Goal: Register for event/course

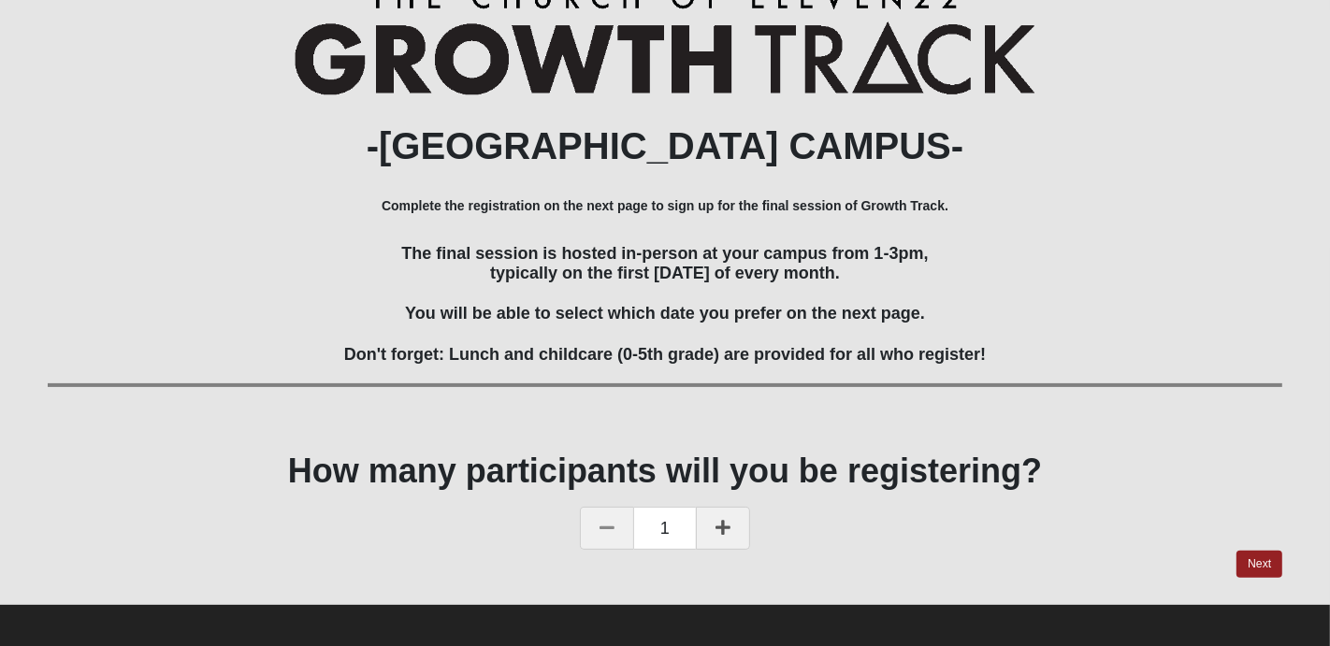
scroll to position [235, 0]
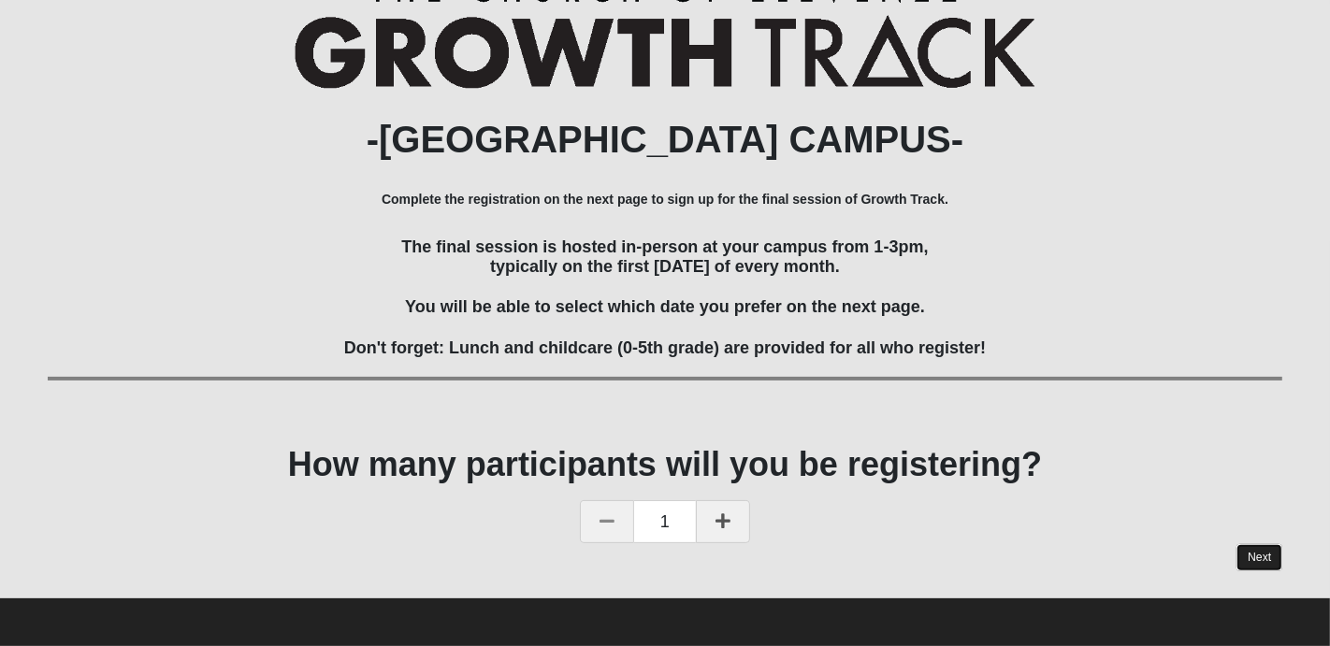
click at [1250, 560] on link "Next" at bounding box center [1260, 557] width 46 height 27
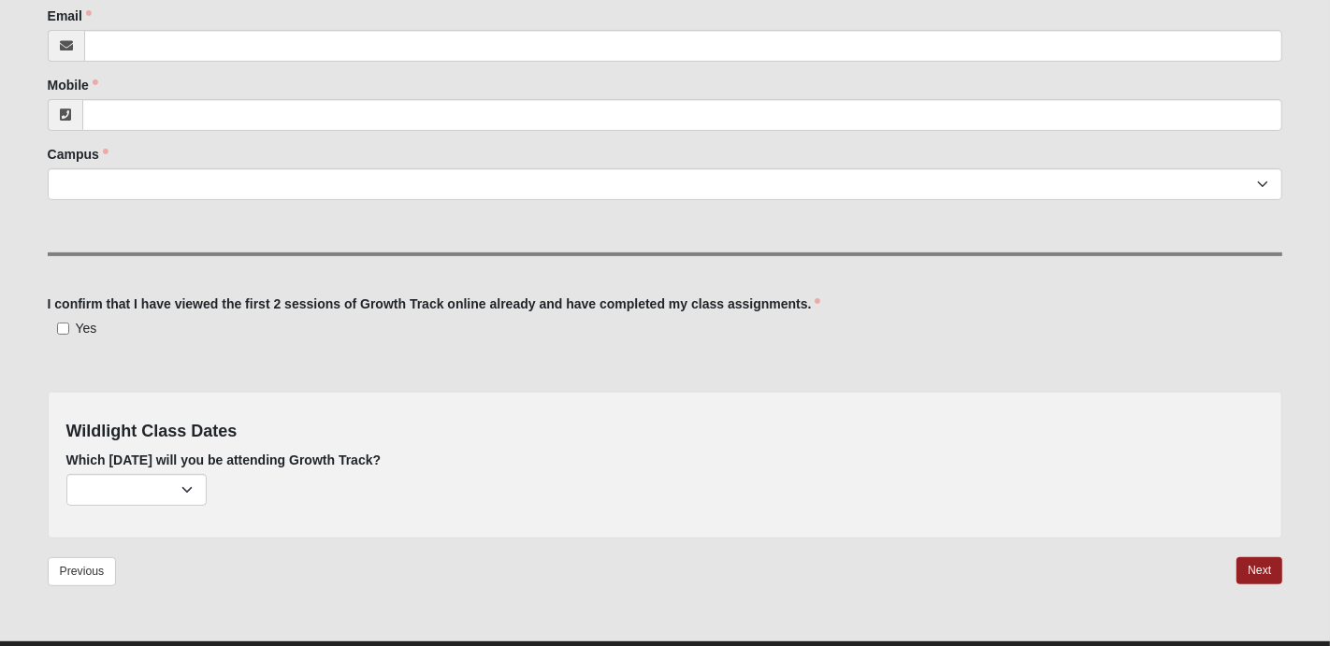
scroll to position [397, 0]
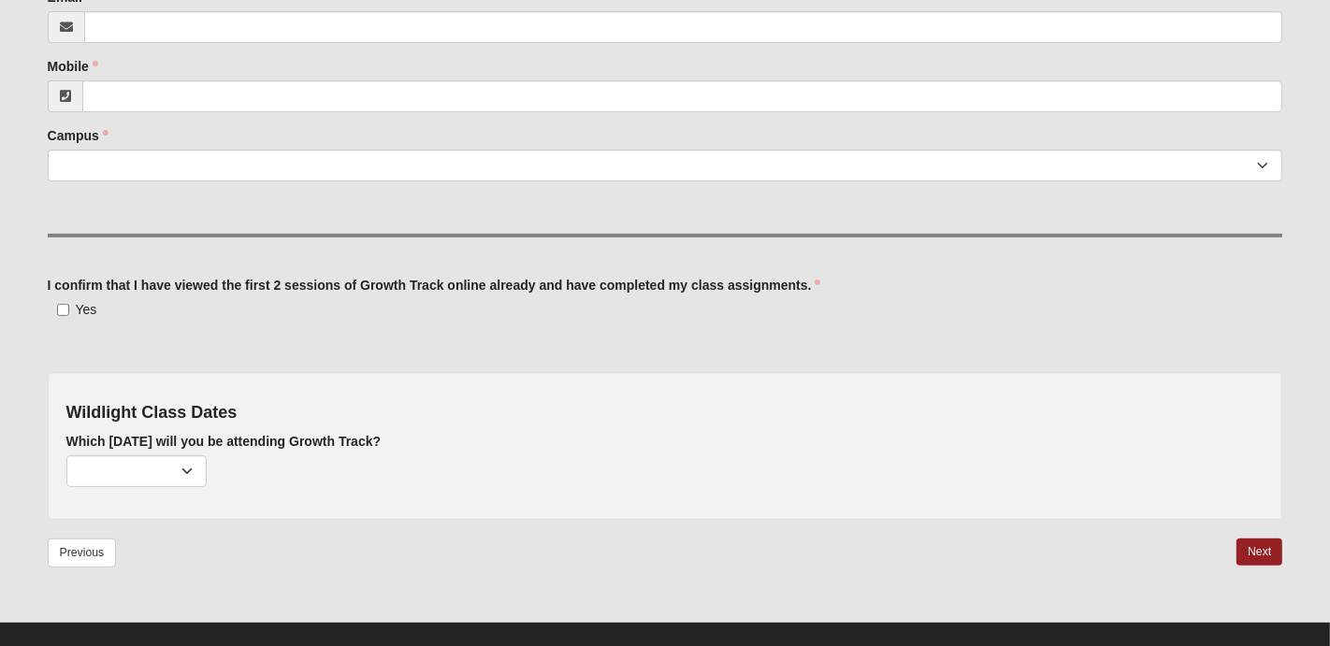
click at [209, 470] on div "[DATE] (none remaining) [DATE] (none remaining) [DATE] (none remaining) [DATE] …" at bounding box center [665, 472] width 1198 height 32
click at [178, 467] on select "[DATE] (none remaining) [DATE] (none remaining) [DATE] (none remaining) [DATE] …" at bounding box center [136, 472] width 140 height 32
select select "737"
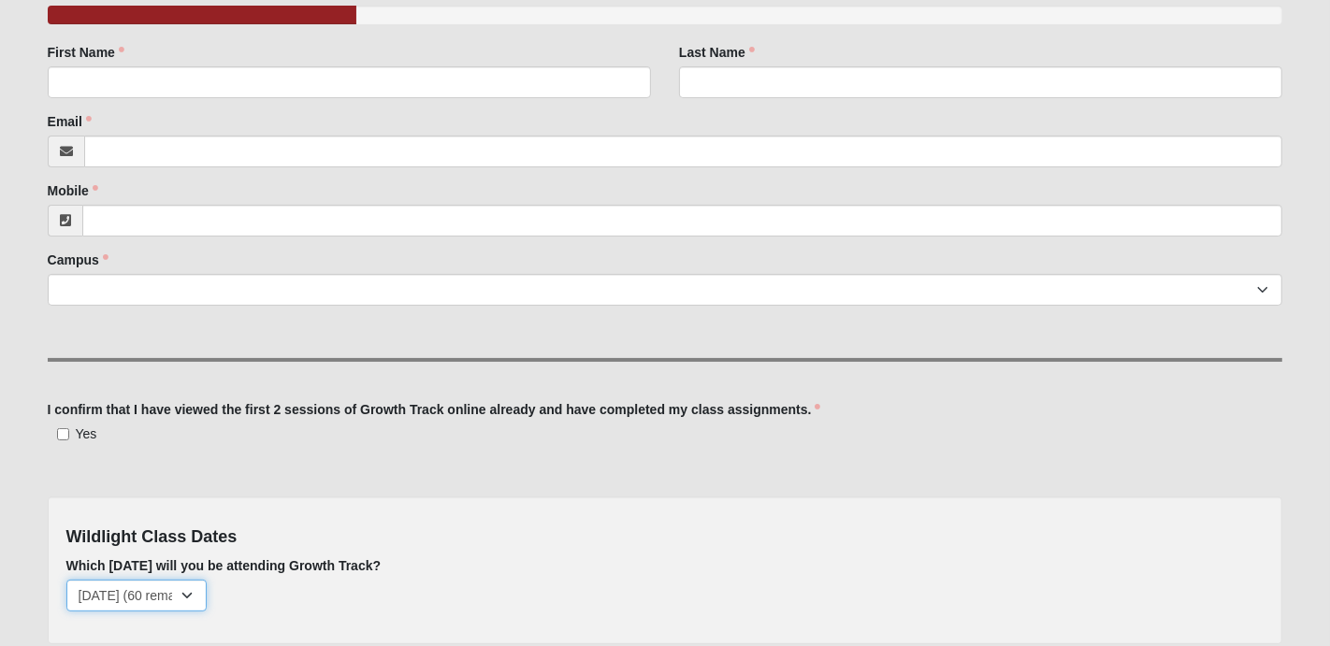
scroll to position [269, 0]
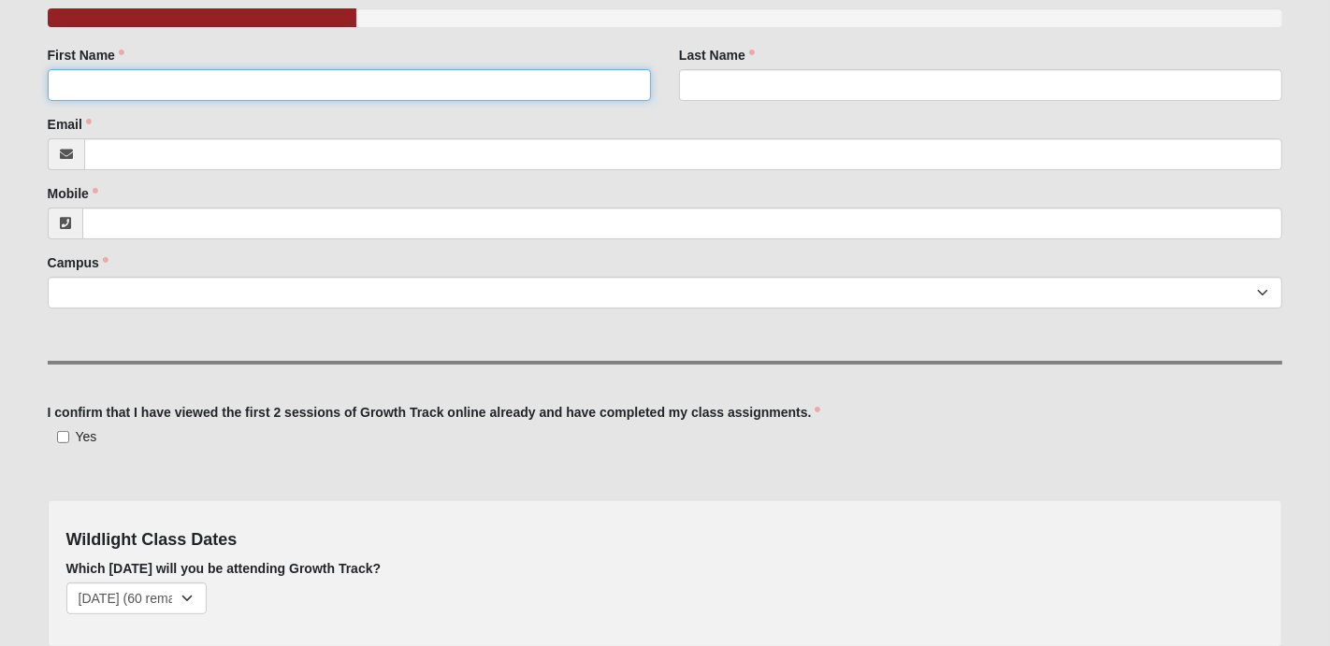
click at [399, 93] on input "First Name" at bounding box center [349, 85] width 603 height 32
type input "Giselle"
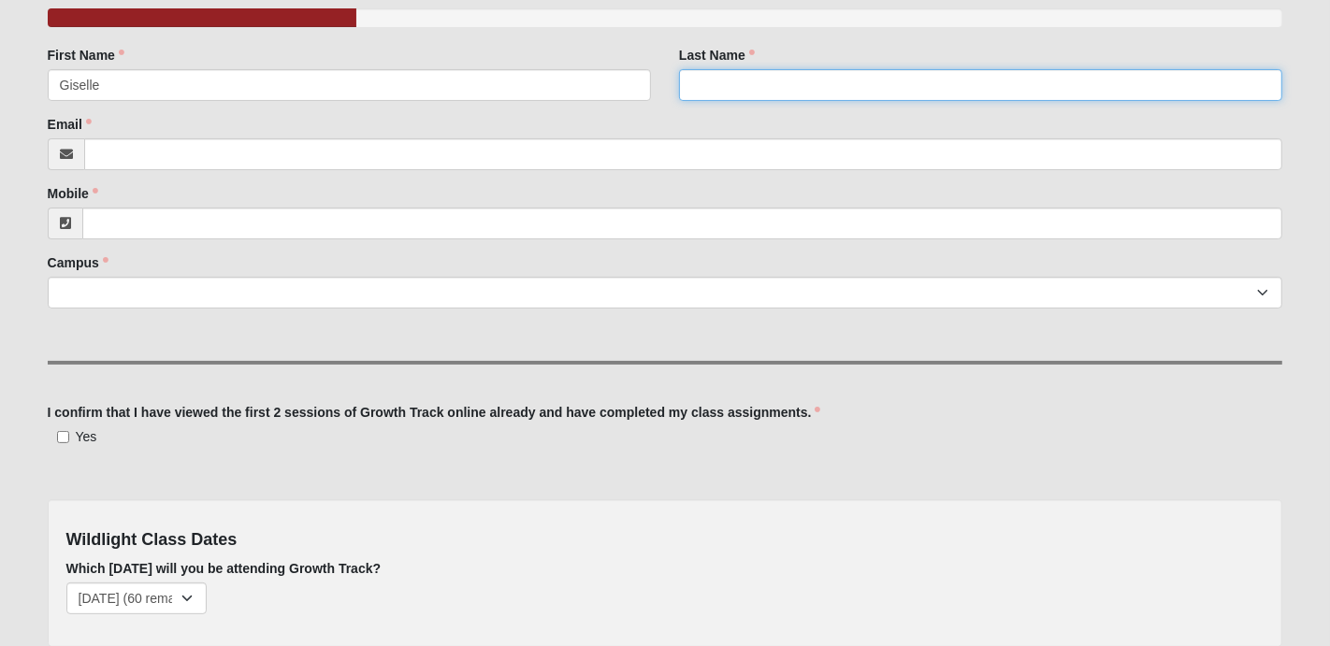
type input "[PERSON_NAME]"
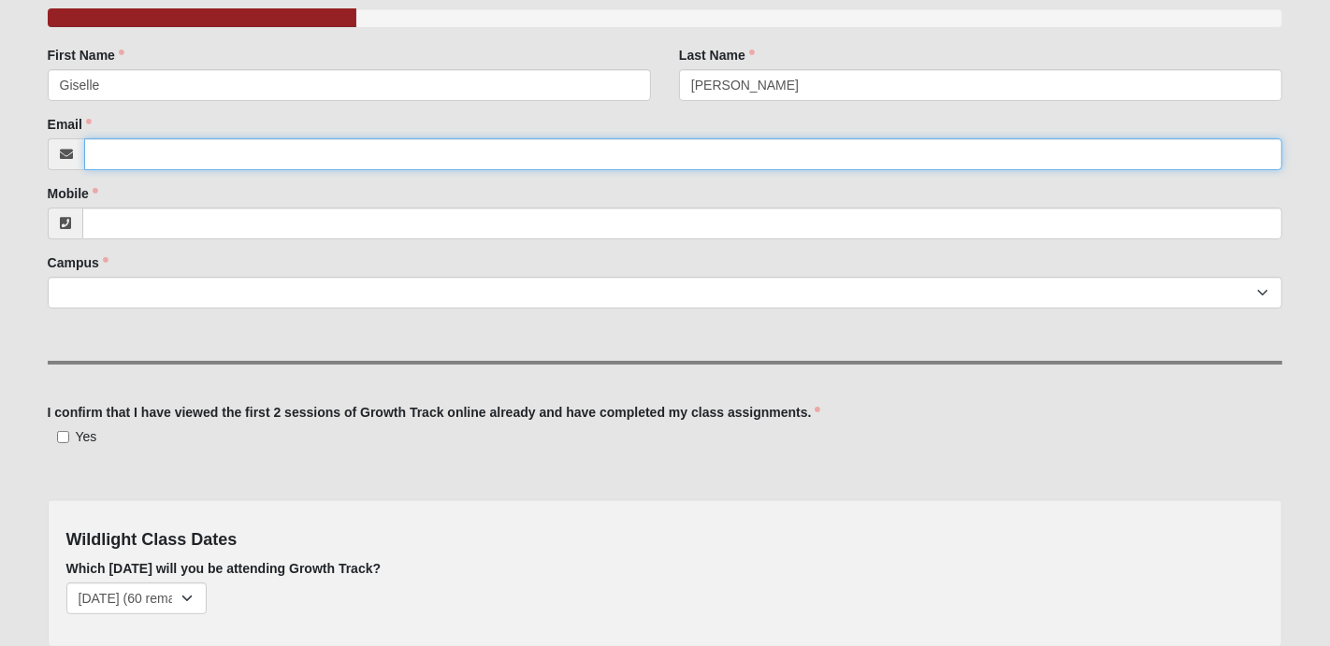
type input "[EMAIL_ADDRESS][DOMAIN_NAME]"
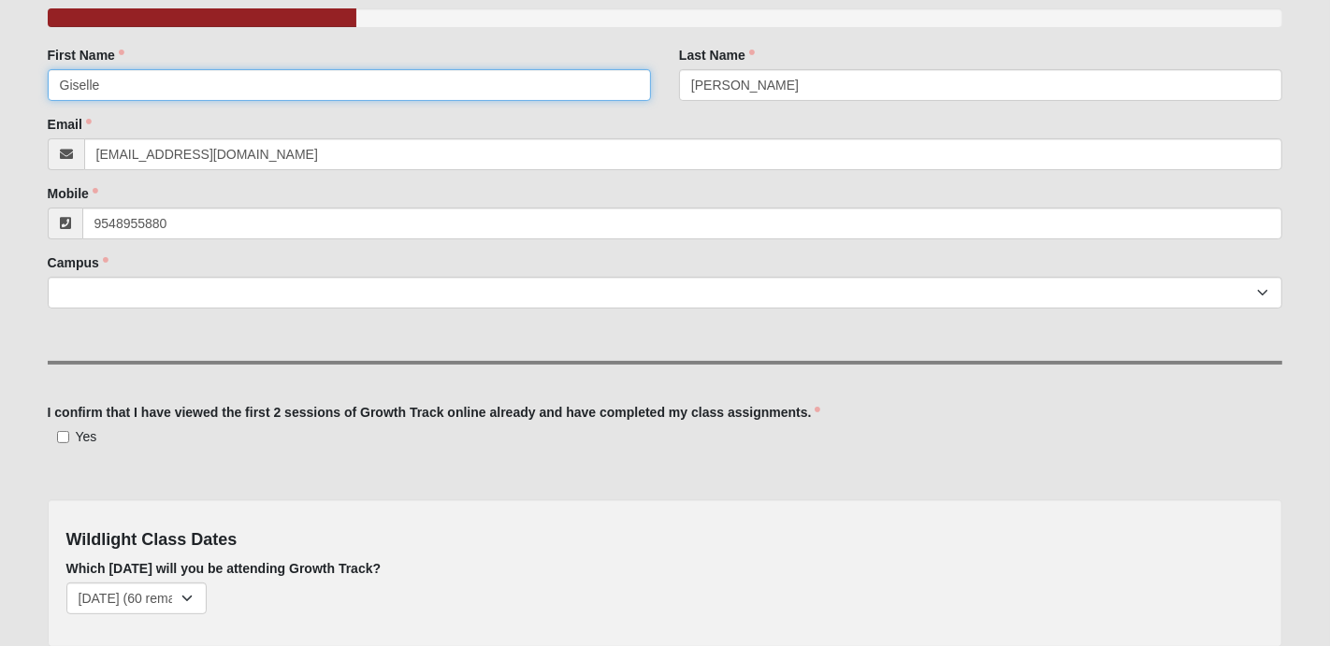
type input "[PHONE_NUMBER]"
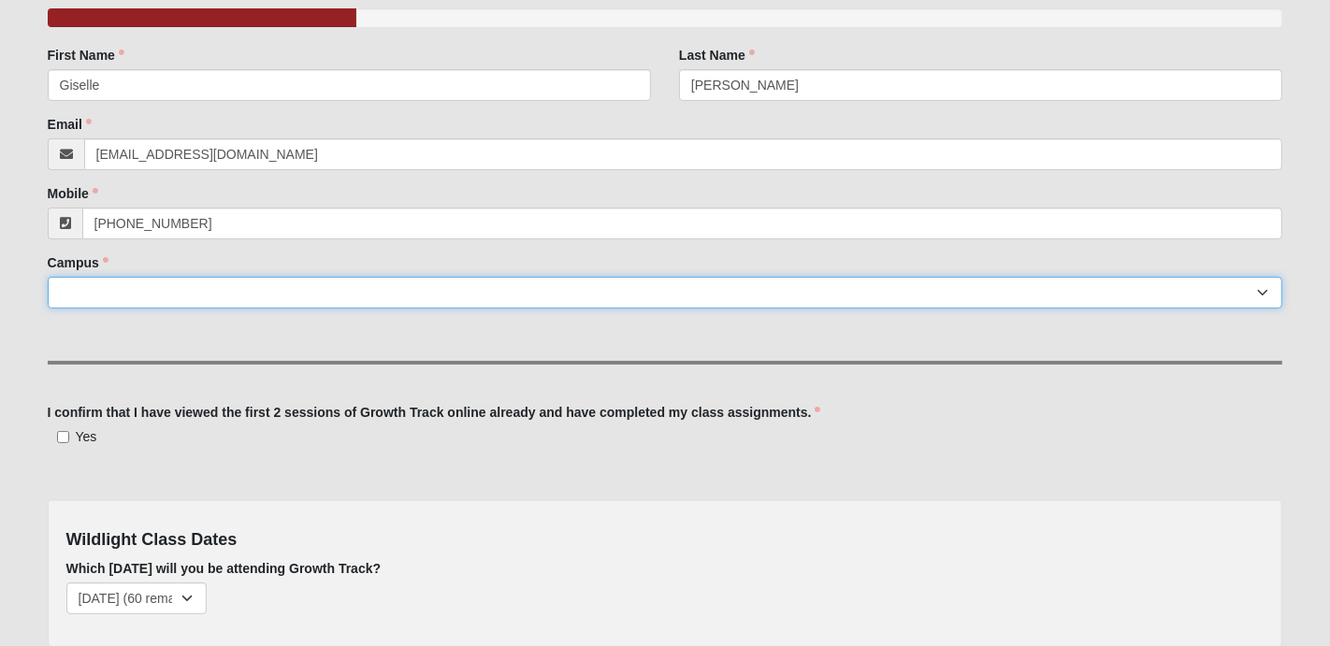
click at [337, 287] on select "Arlington Baymeadows Eleven22 Online [PERSON_NAME][GEOGRAPHIC_DATA] Jesup [GEOG…" at bounding box center [666, 293] width 1236 height 32
select select "17"
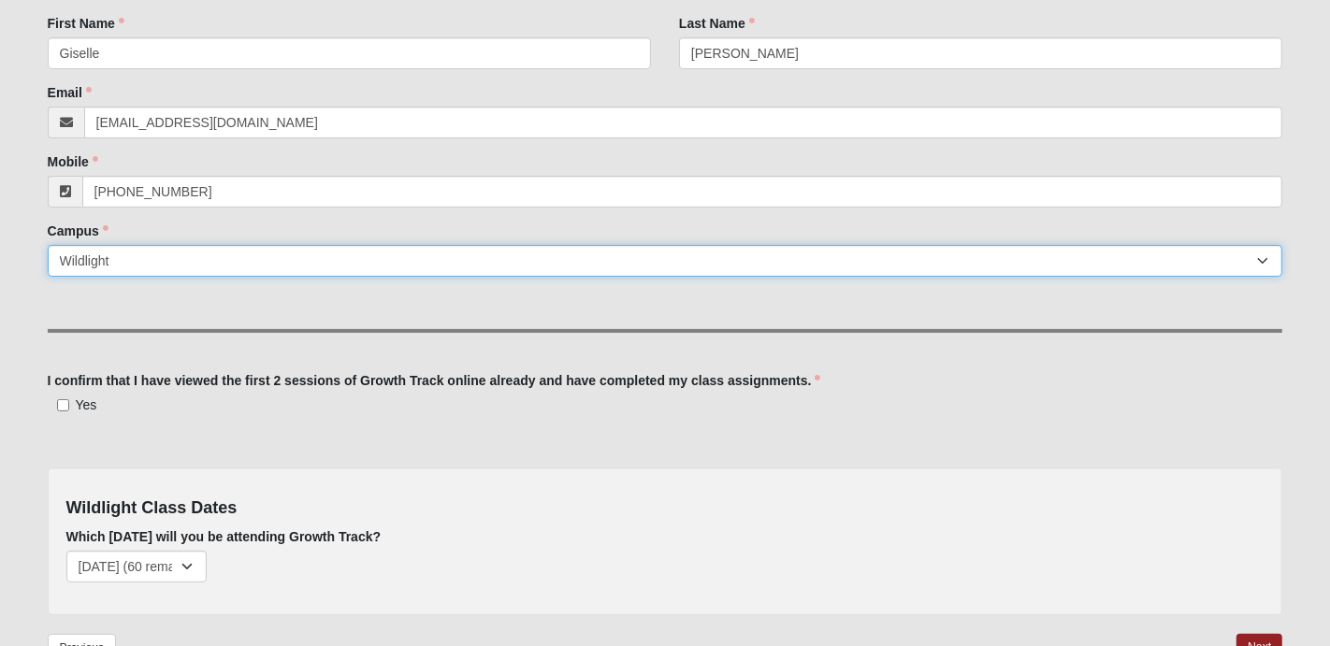
scroll to position [311, 0]
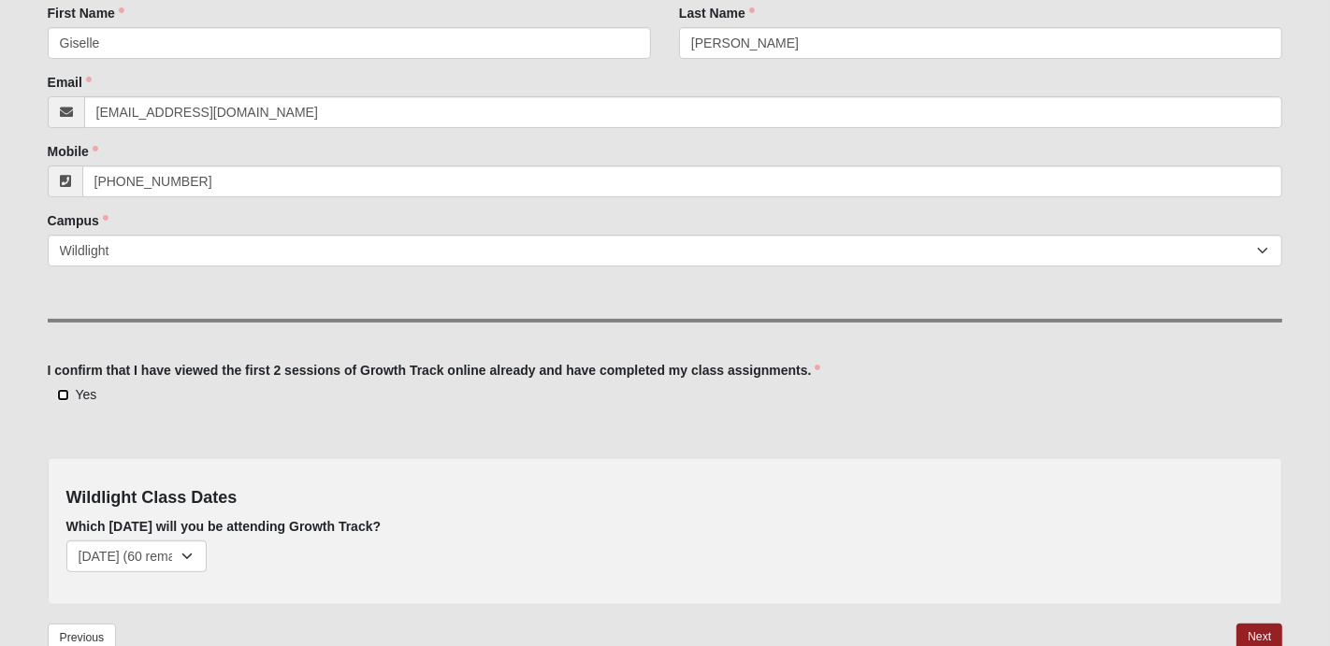
click at [62, 394] on input "Yes" at bounding box center [63, 395] width 12 height 12
checkbox input "true"
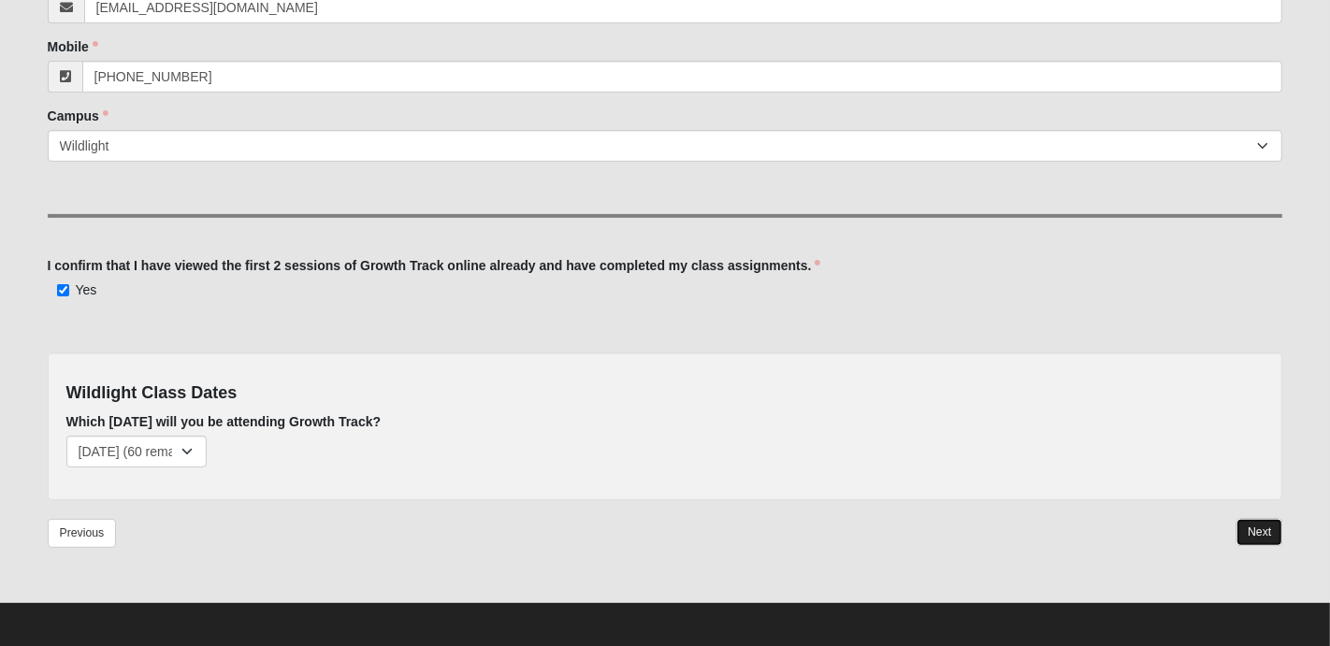
click at [1257, 538] on link "Next" at bounding box center [1260, 532] width 46 height 27
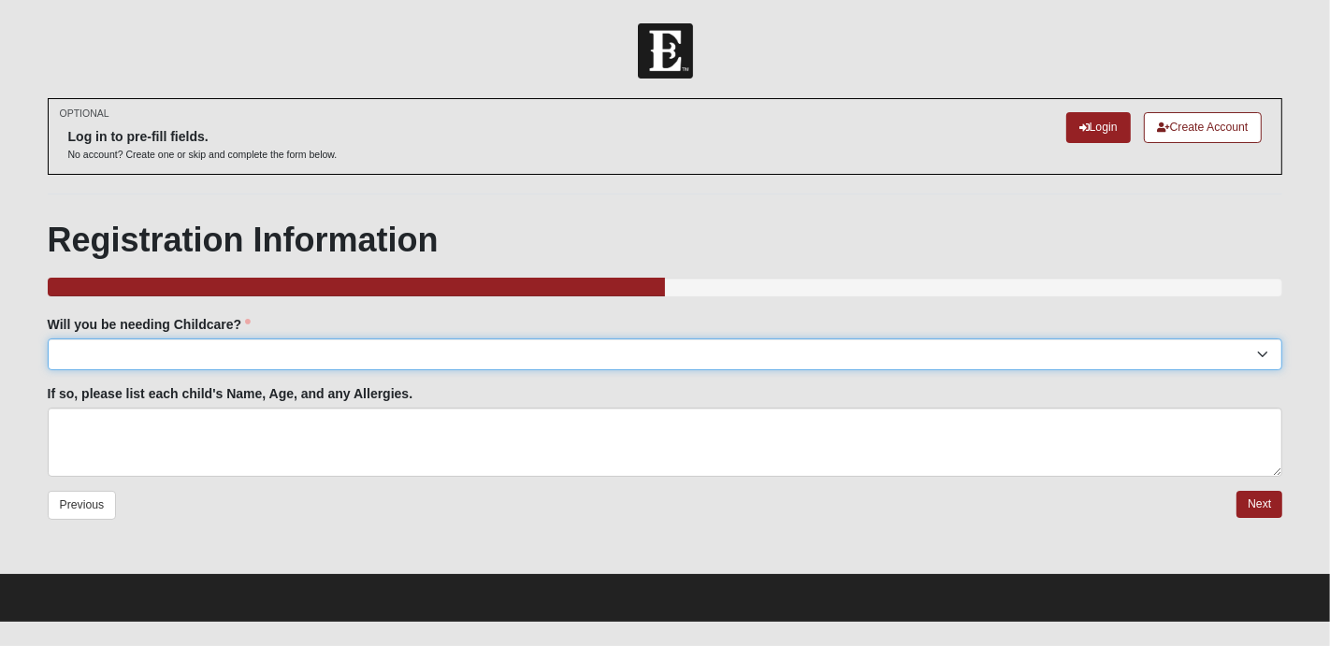
click at [554, 345] on select "Yes No" at bounding box center [666, 355] width 1236 height 32
select select "No"
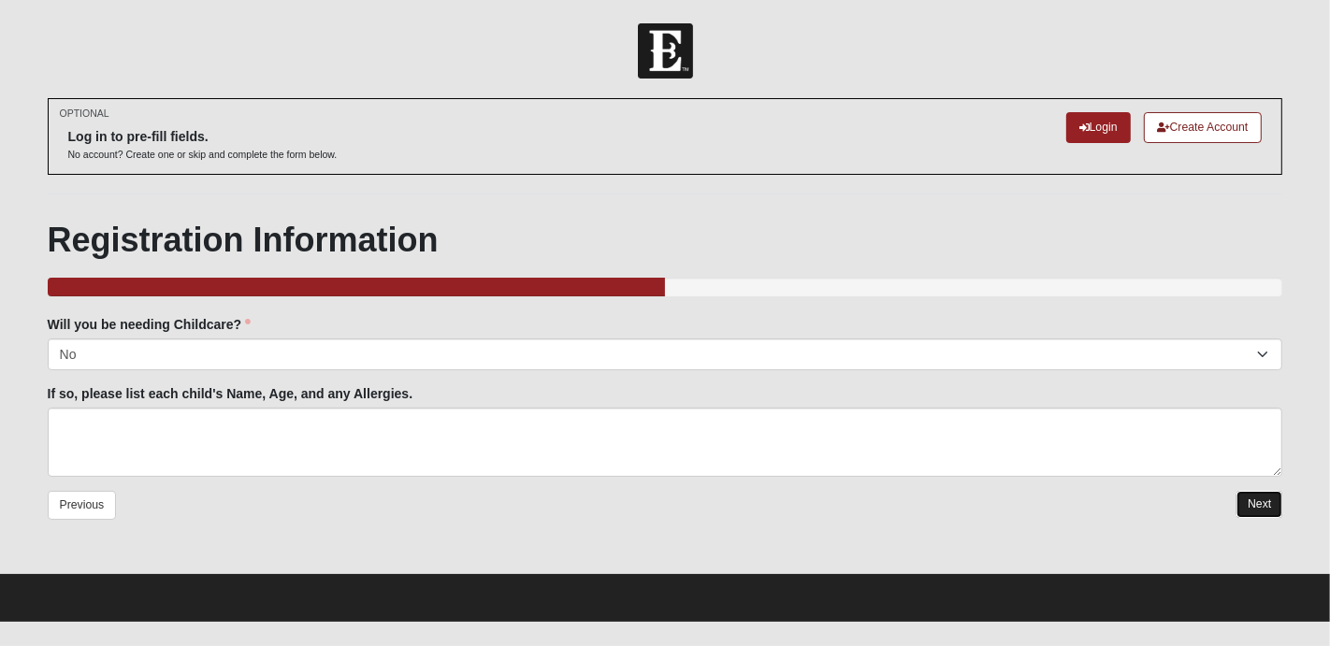
click at [1240, 500] on link "Next" at bounding box center [1260, 504] width 46 height 27
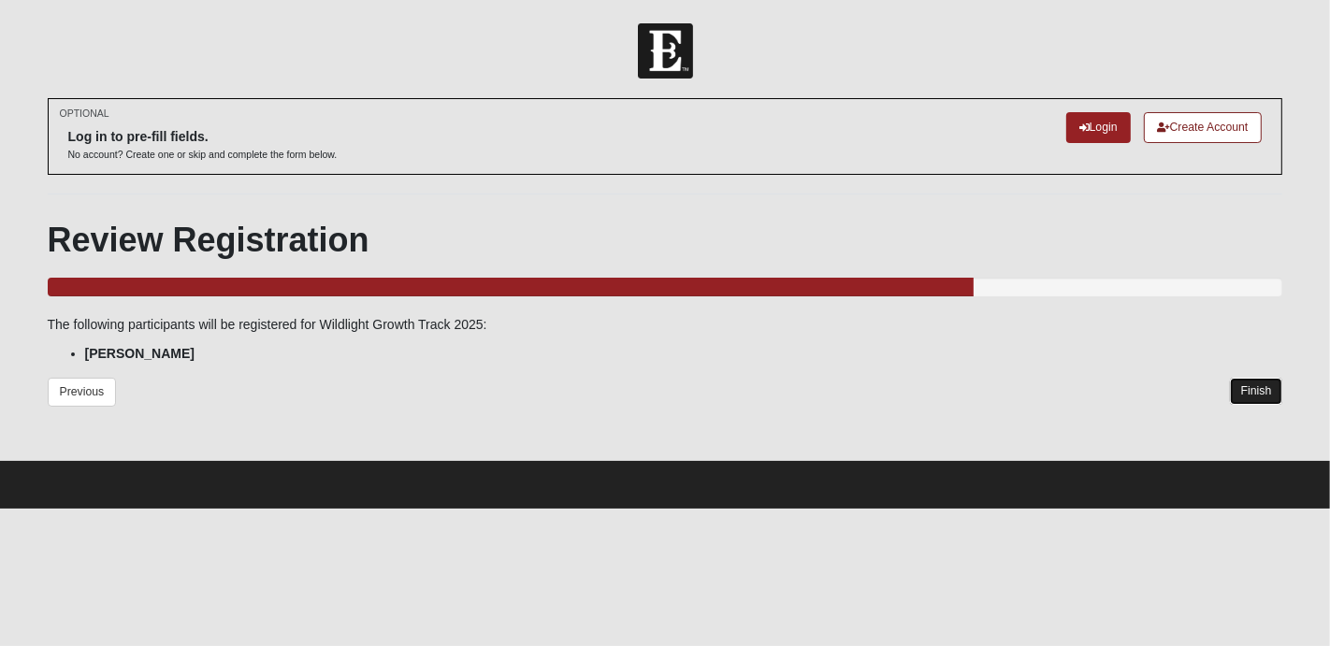
click at [1247, 390] on link "Finish" at bounding box center [1256, 391] width 53 height 27
